Goal: Task Accomplishment & Management: Manage account settings

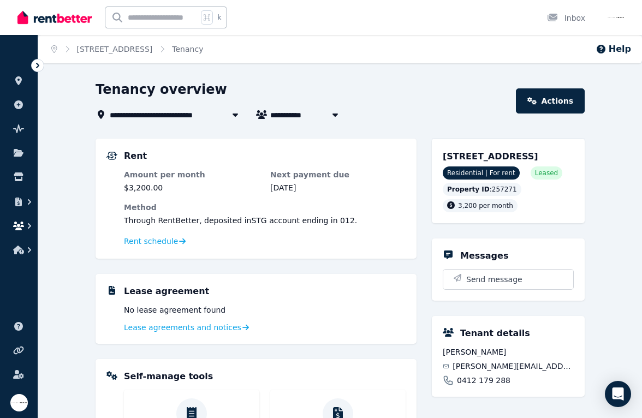
click at [21, 226] on icon "button" at bounding box center [18, 226] width 11 height 9
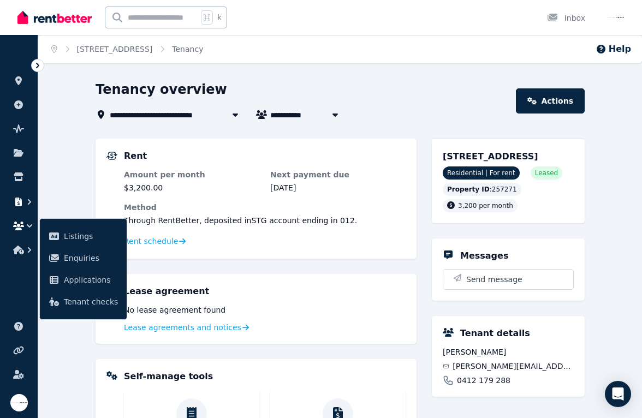
click at [16, 204] on icon "button" at bounding box center [18, 202] width 7 height 9
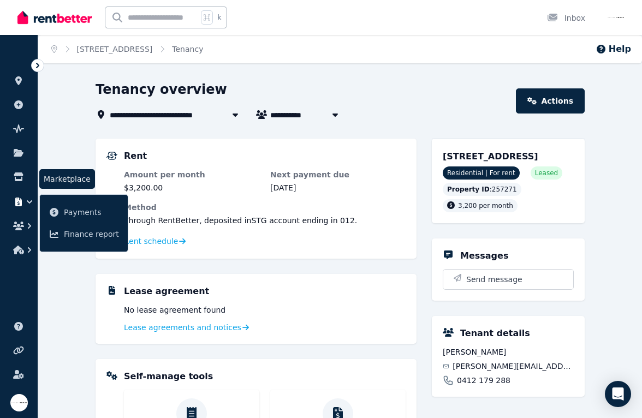
click at [17, 186] on li "Marketplace" at bounding box center [19, 179] width 20 height 22
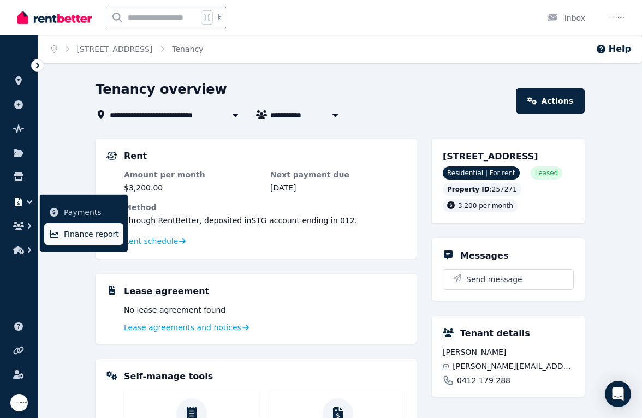
click at [45, 239] on link "Finance report" at bounding box center [83, 234] width 79 height 22
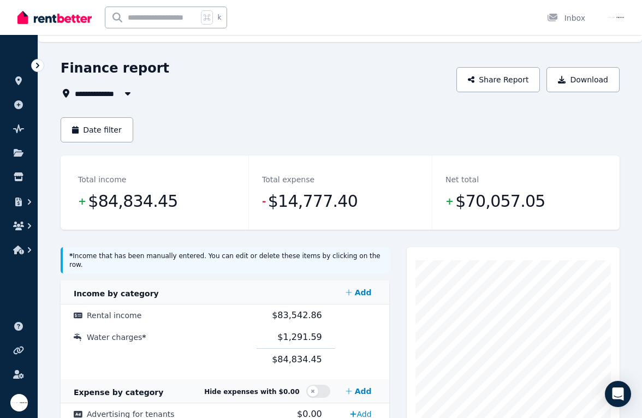
scroll to position [16, 0]
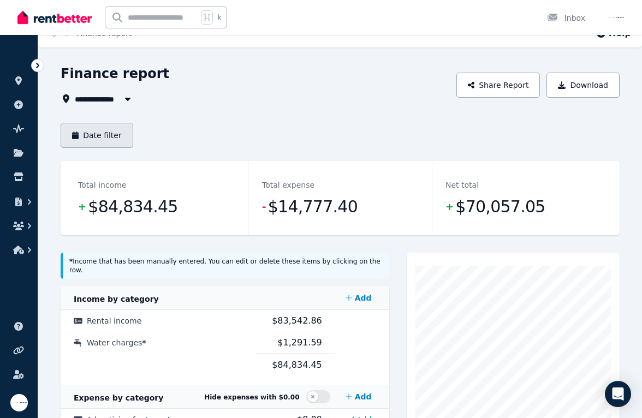
click at [115, 140] on button "Date filter" at bounding box center [97, 135] width 73 height 25
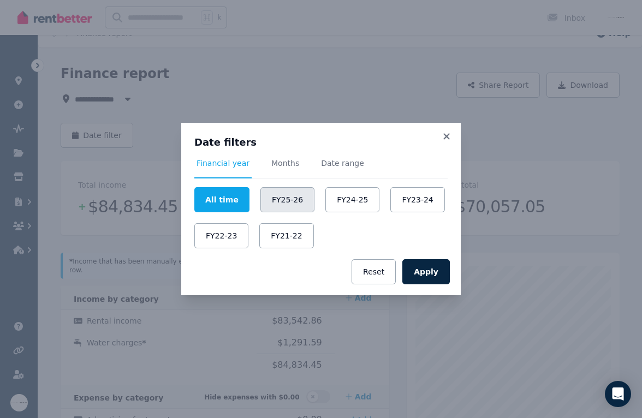
click at [294, 199] on button "FY25-26" at bounding box center [288, 199] width 54 height 25
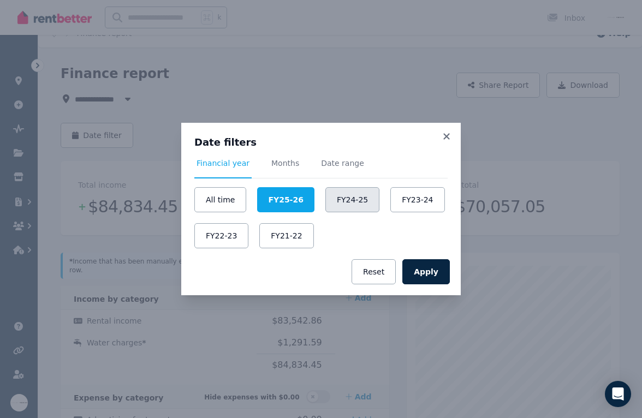
click at [339, 206] on button "FY24-25" at bounding box center [353, 199] width 54 height 25
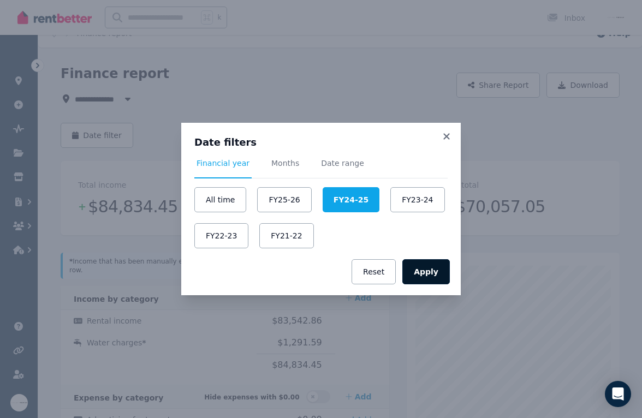
click at [440, 282] on button "Apply" at bounding box center [427, 271] width 48 height 25
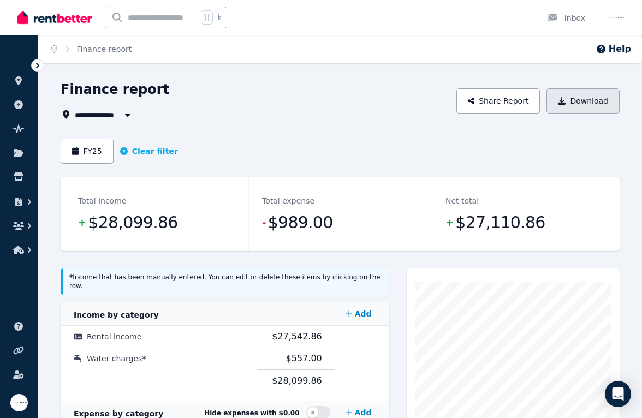
click at [576, 103] on button "Download" at bounding box center [583, 101] width 73 height 25
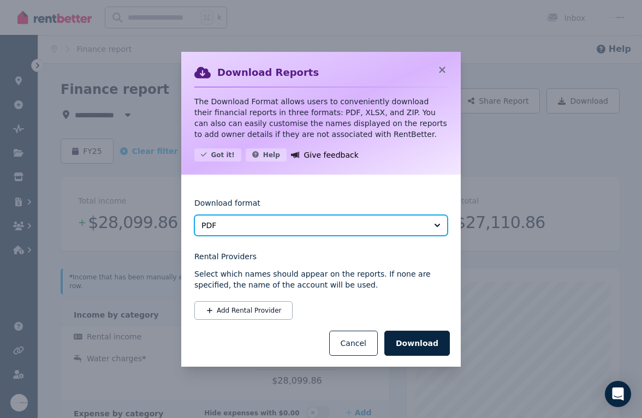
click at [346, 220] on button "PDF" at bounding box center [320, 225] width 253 height 21
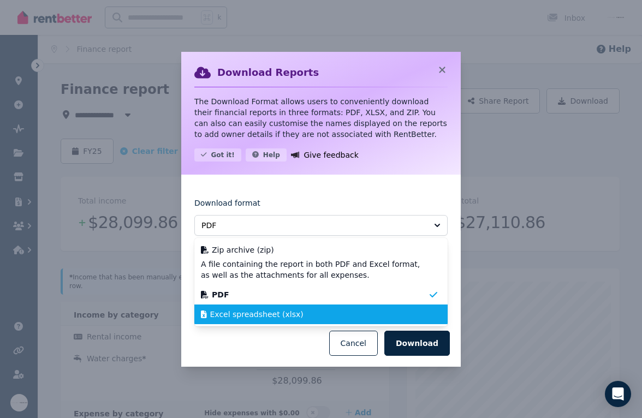
click at [309, 316] on div "Excel spreadsheet (xlsx)" at bounding box center [314, 314] width 227 height 11
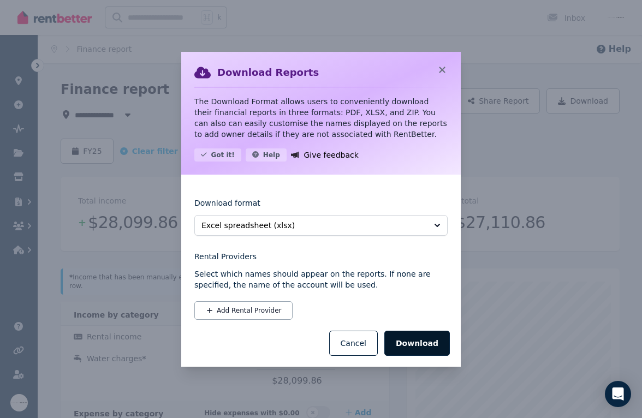
click at [424, 344] on button "Download" at bounding box center [418, 343] width 66 height 25
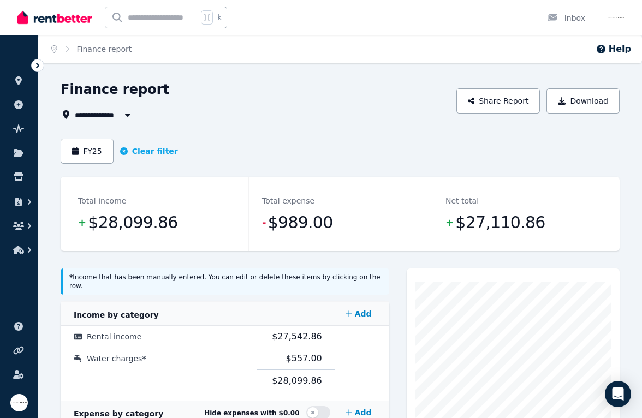
click at [35, 66] on icon at bounding box center [37, 65] width 11 height 11
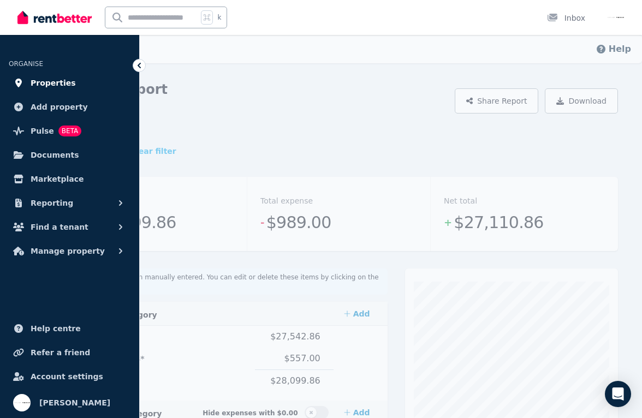
click at [69, 87] on link "Properties" at bounding box center [70, 83] width 122 height 22
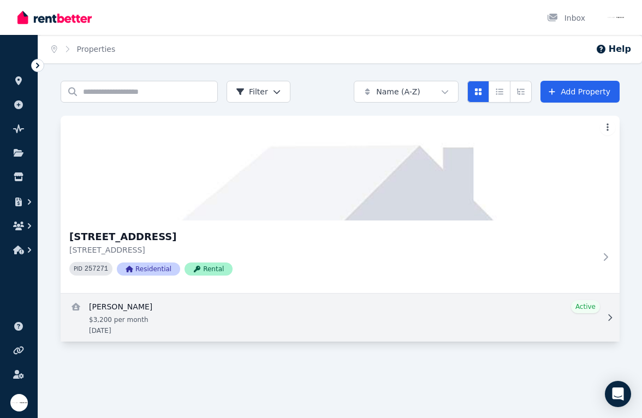
click at [210, 321] on link "View details for CHLOE VUONG" at bounding box center [340, 318] width 559 height 48
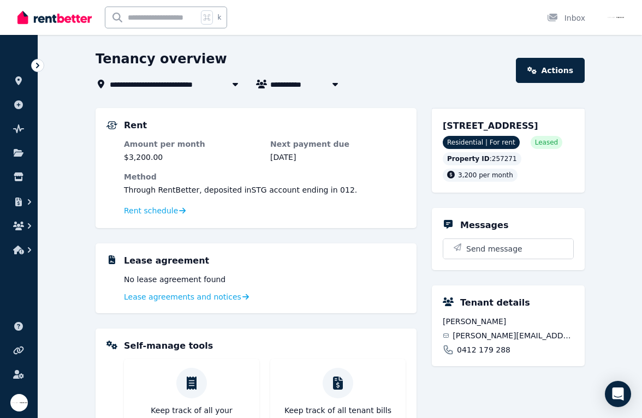
scroll to position [28, 0]
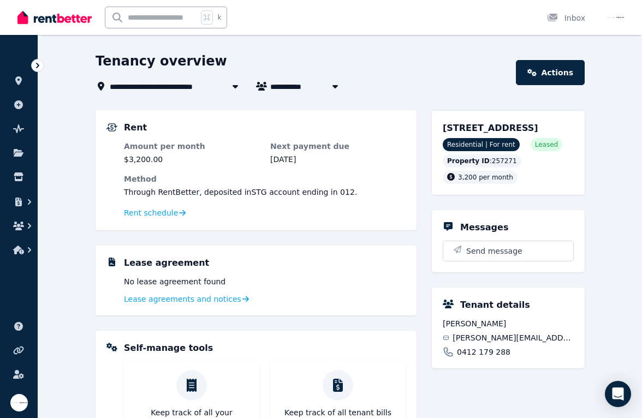
click at [294, 86] on span "[PERSON_NAME]" at bounding box center [311, 86] width 83 height 13
type input "**********"
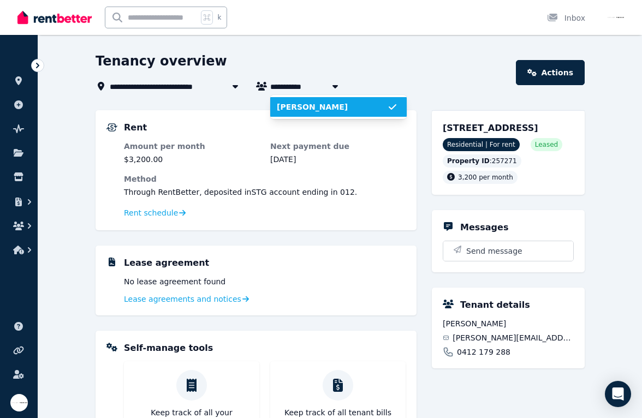
scroll to position [0, 0]
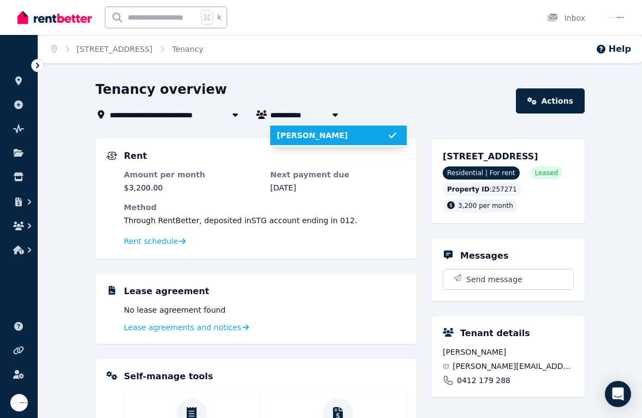
click at [474, 129] on div "**********" at bounding box center [340, 346] width 489 height 530
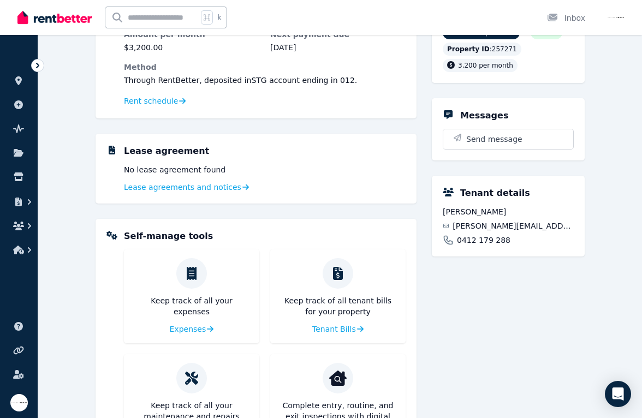
scroll to position [212, 0]
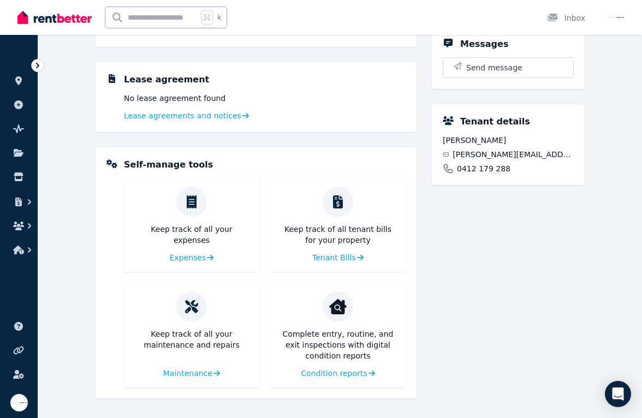
click at [204, 233] on p "Keep track of all your expenses" at bounding box center [192, 235] width 118 height 22
click at [194, 261] on span "Expenses" at bounding box center [187, 257] width 37 height 11
